Goal: Task Accomplishment & Management: Complete application form

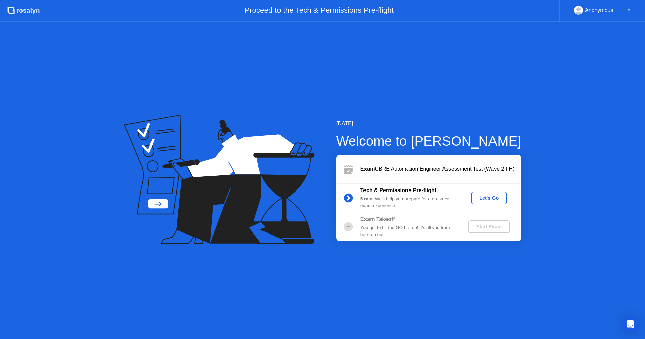
click at [487, 169] on div "Exam CBRE Automation Engineer Assessment Test (Wave 2 FH)" at bounding box center [440, 169] width 161 height 8
click at [493, 195] on div "Let's Go" at bounding box center [489, 197] width 30 height 5
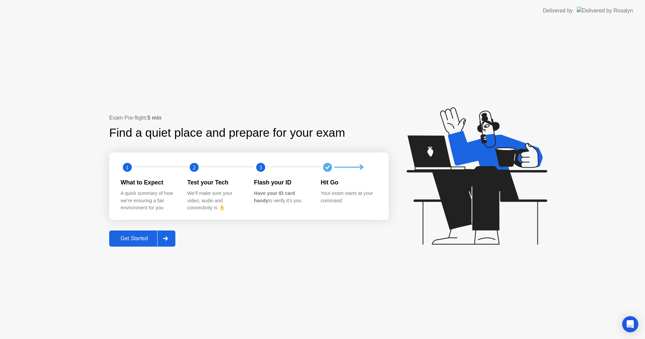
click at [173, 240] on div at bounding box center [165, 238] width 16 height 15
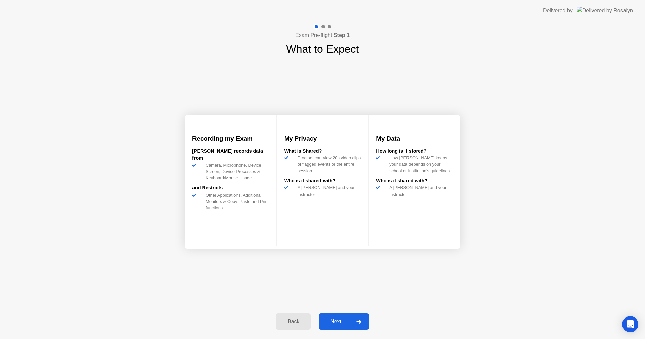
click at [360, 318] on div at bounding box center [359, 321] width 16 height 15
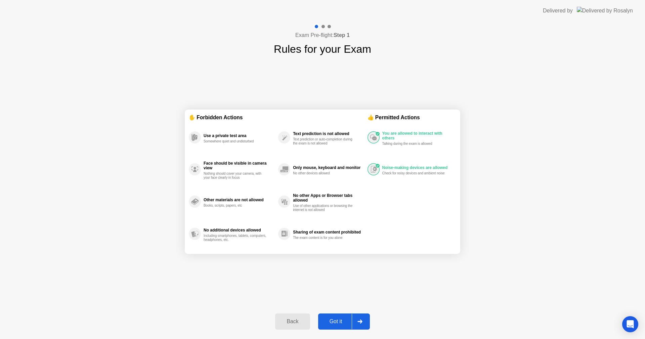
click at [360, 318] on div at bounding box center [360, 321] width 16 height 15
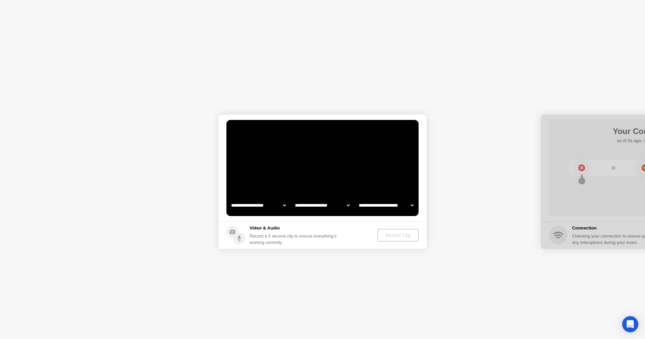
select select "**********"
select select "*******"
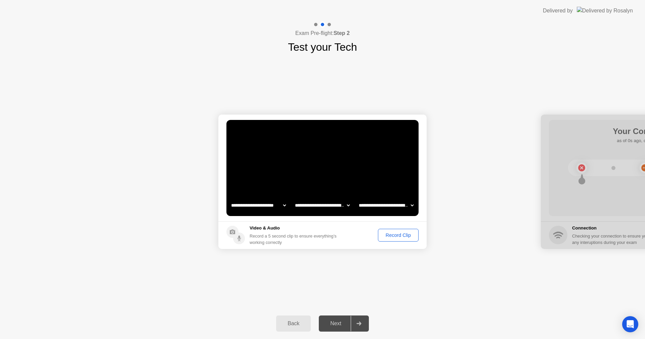
click at [360, 322] on icon at bounding box center [358, 323] width 5 height 4
click at [283, 320] on div "Back" at bounding box center [293, 323] width 31 height 6
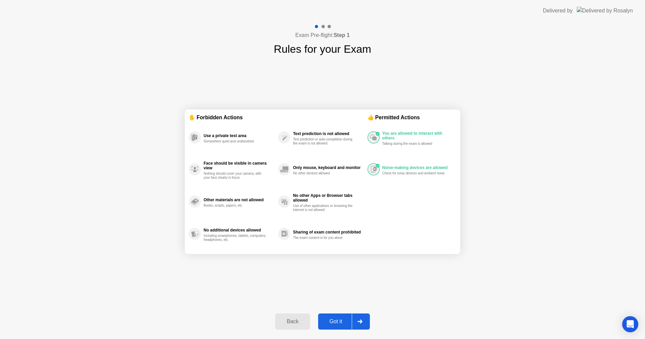
click at [295, 320] on div "Back" at bounding box center [292, 321] width 31 height 6
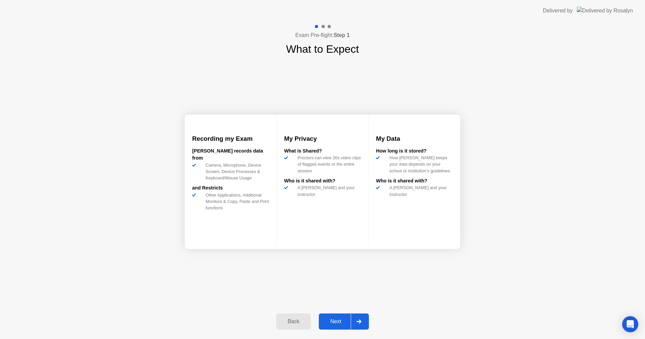
click at [295, 320] on div "Back" at bounding box center [293, 321] width 31 height 6
